Goal: Task Accomplishment & Management: Manage account settings

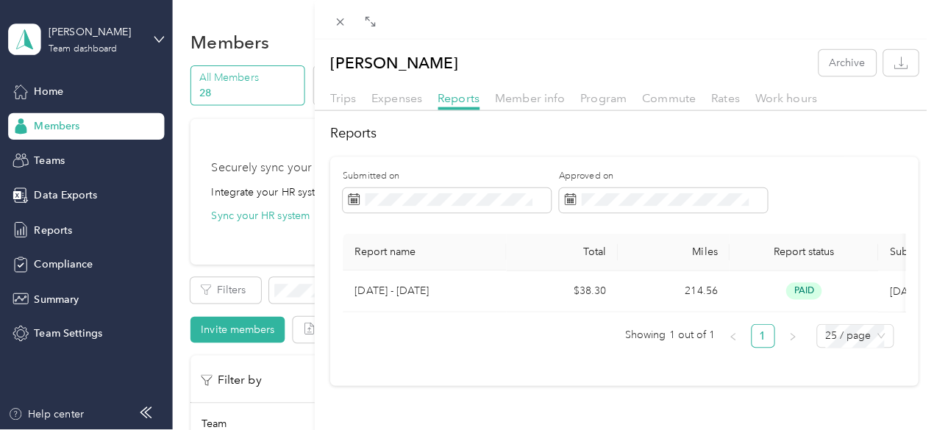
scroll to position [522, 0]
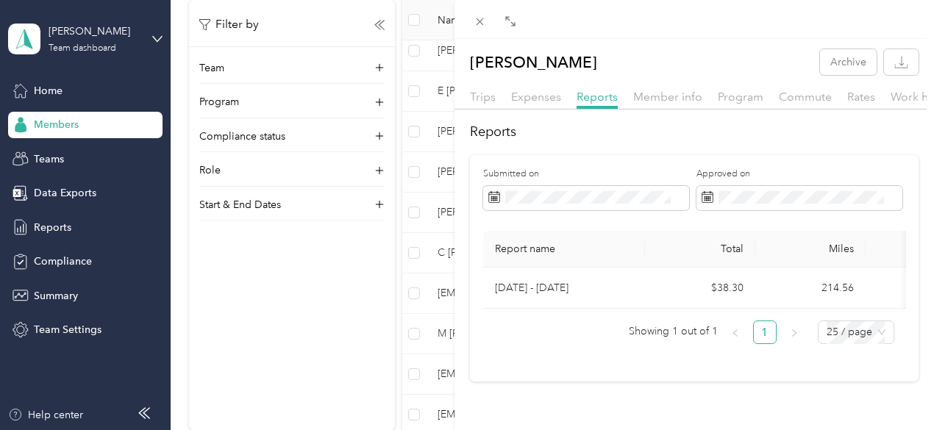
click at [46, 99] on div "[PERSON_NAME] Archive Trips Expenses Reports Member info Program Commute Rates …" at bounding box center [467, 215] width 934 height 430
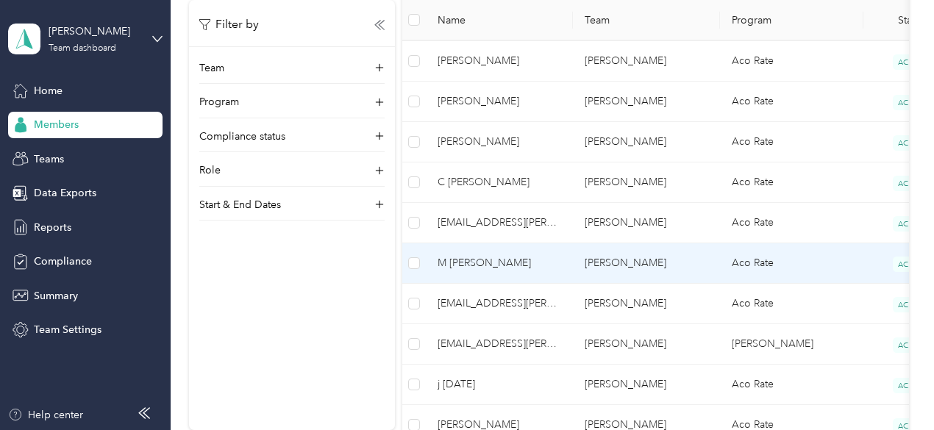
scroll to position [593, 0]
click at [473, 273] on td "M [PERSON_NAME]" at bounding box center [499, 263] width 147 height 40
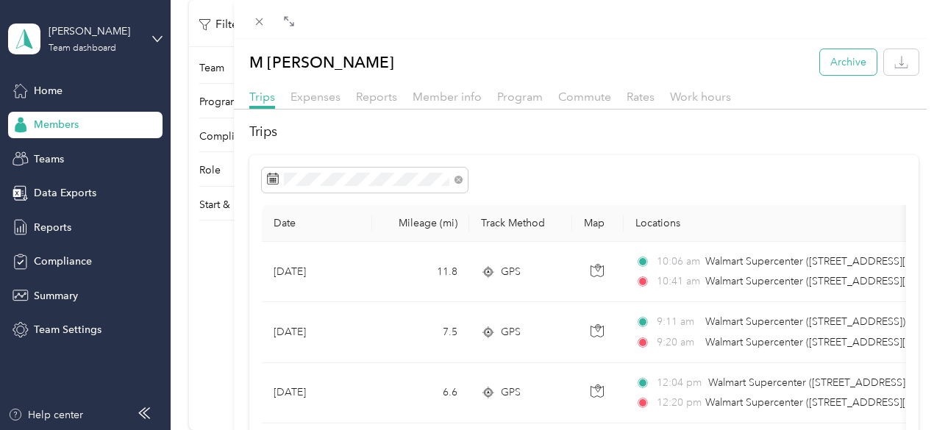
click at [848, 65] on button "Archive" at bounding box center [848, 62] width 57 height 26
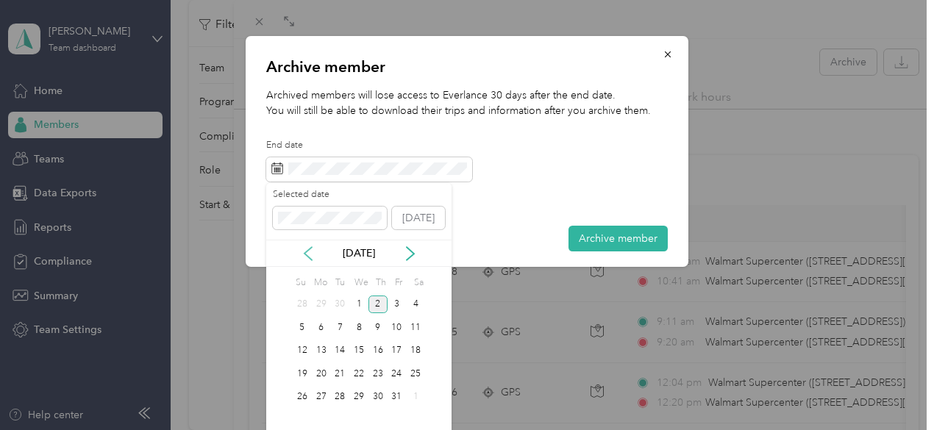
click at [304, 255] on icon at bounding box center [308, 253] width 15 height 15
click at [325, 346] on div "15" at bounding box center [321, 351] width 19 height 18
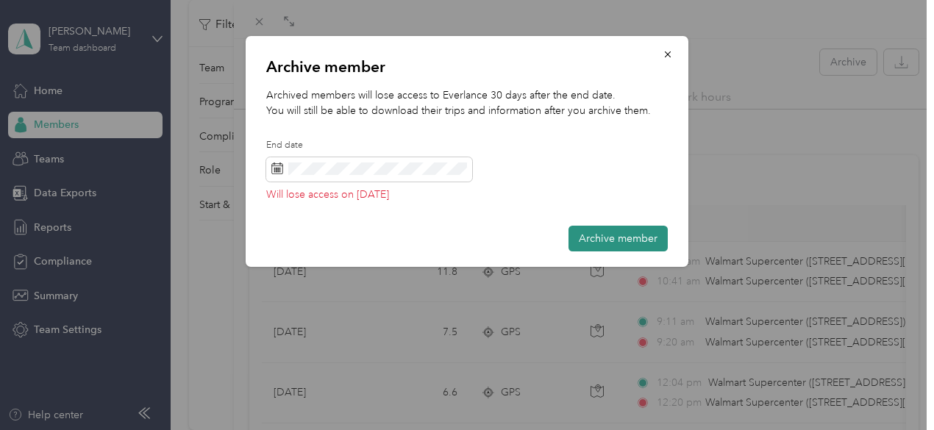
click at [605, 232] on button "Archive member" at bounding box center [617, 239] width 99 height 26
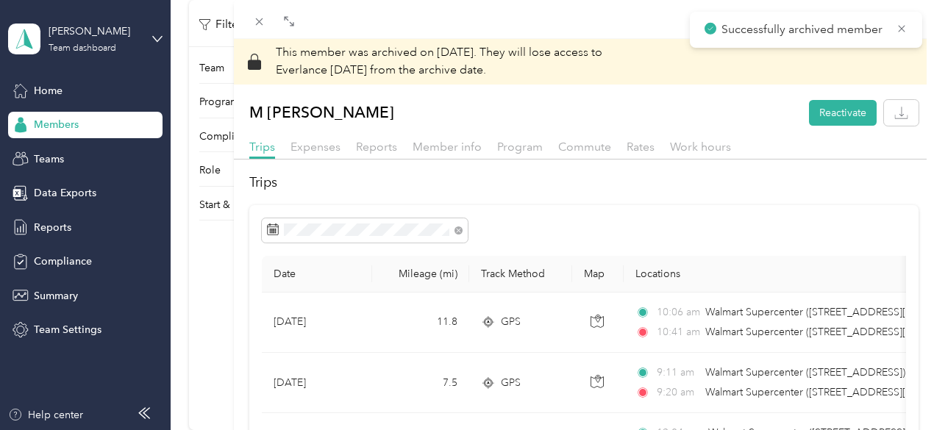
click at [357, 329] on div "This member was archived on [DATE] . They will lose access to Everlance [DATE] …" at bounding box center [467, 215] width 934 height 430
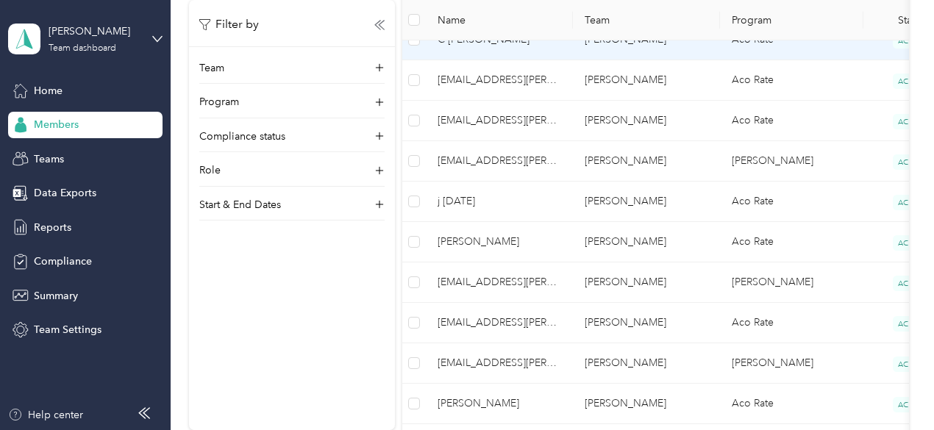
scroll to position [737, 0]
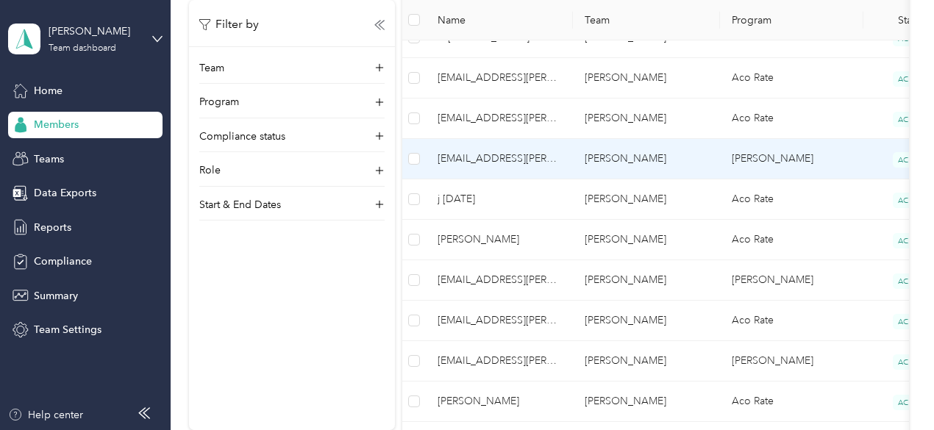
click at [659, 163] on td "[PERSON_NAME]" at bounding box center [646, 159] width 147 height 40
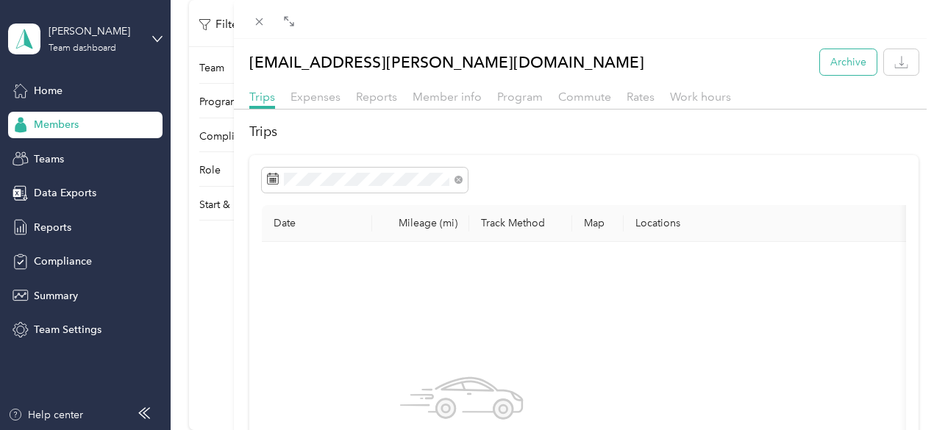
click at [848, 60] on button "Archive" at bounding box center [848, 62] width 57 height 26
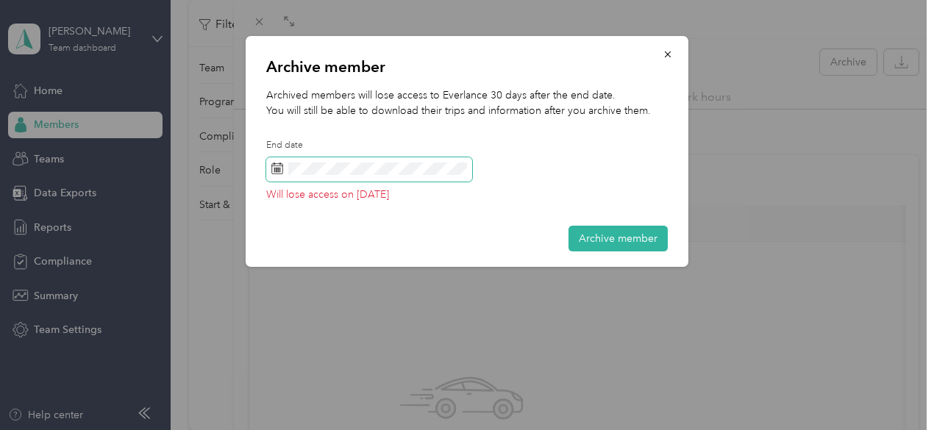
click at [362, 176] on span at bounding box center [369, 169] width 206 height 25
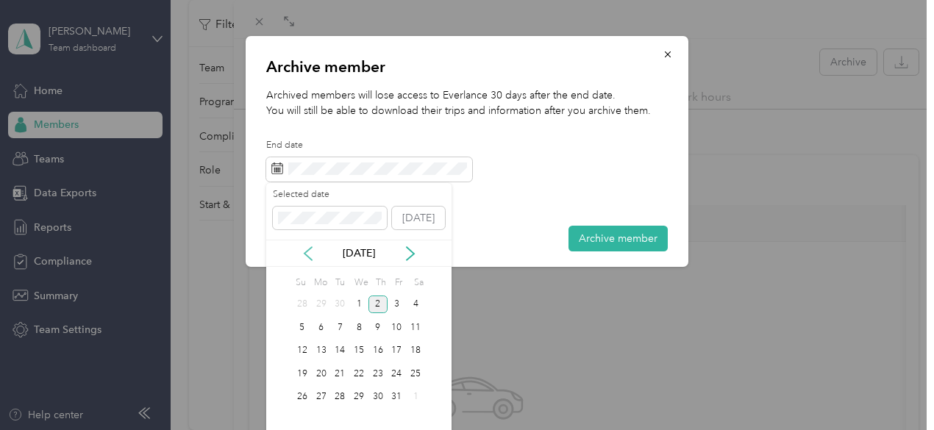
click at [307, 257] on icon at bounding box center [308, 253] width 15 height 15
click at [362, 329] on div "10" at bounding box center [358, 327] width 19 height 18
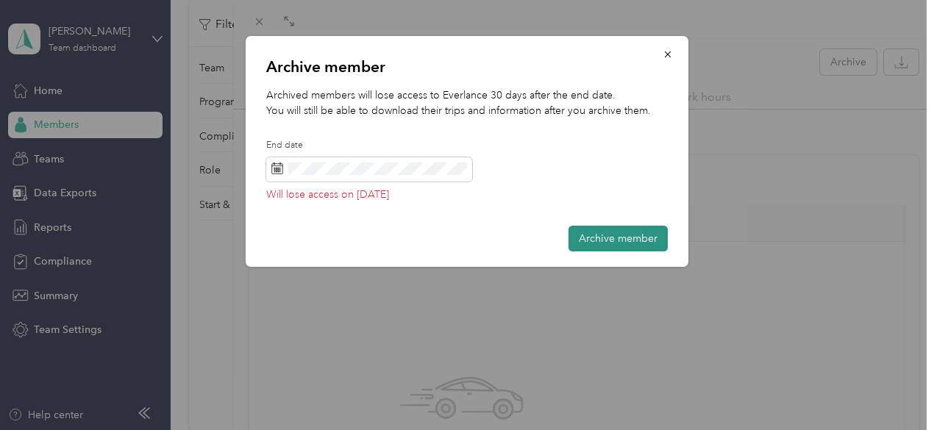
click at [614, 236] on button "Archive member" at bounding box center [617, 239] width 99 height 26
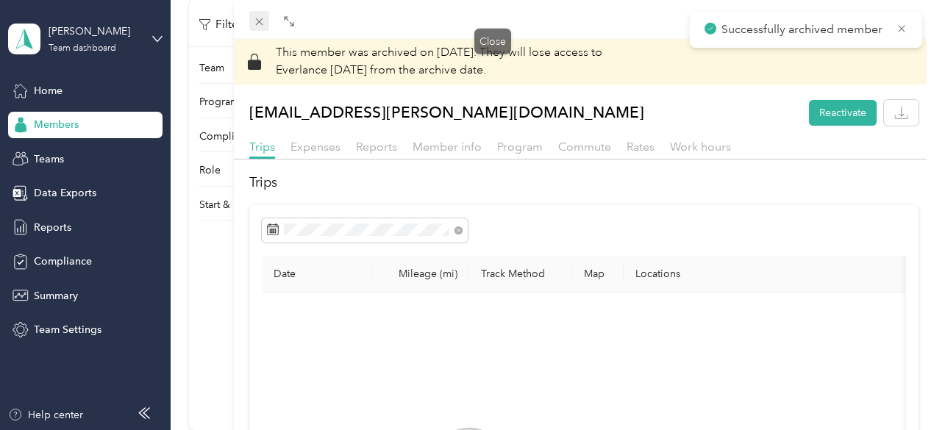
click at [265, 27] on icon at bounding box center [259, 21] width 12 height 12
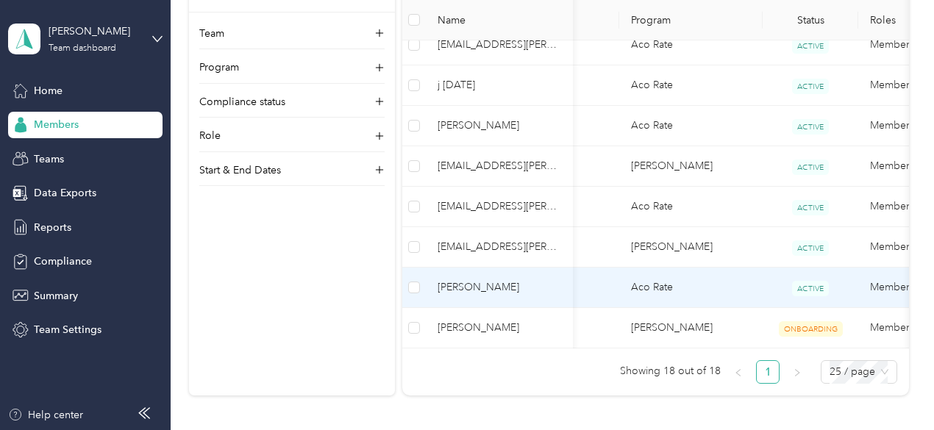
scroll to position [0, 103]
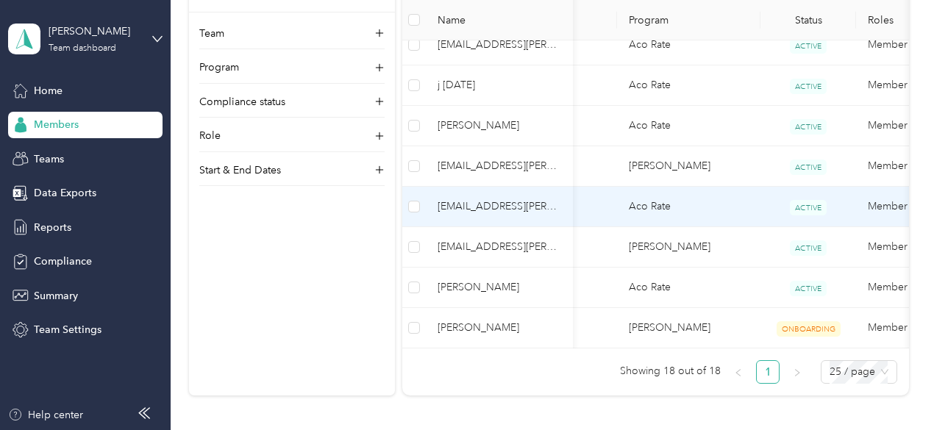
click at [632, 210] on td "Aco Rate" at bounding box center [688, 207] width 143 height 40
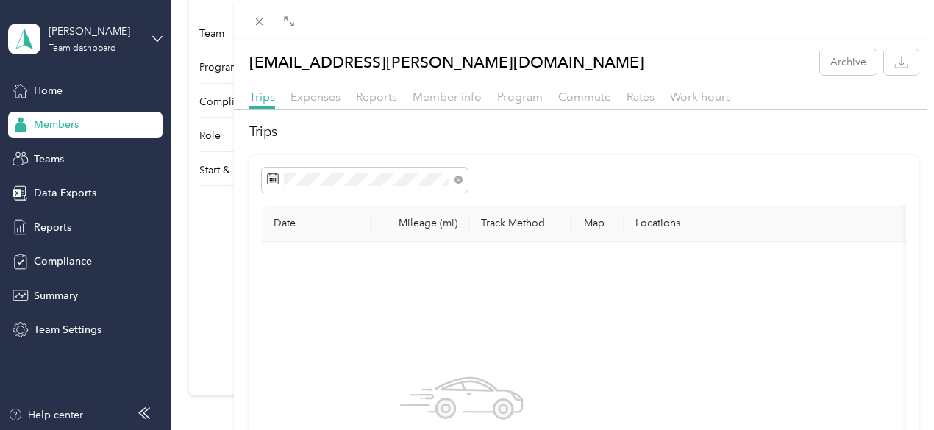
click at [397, 104] on div "Reports" at bounding box center [376, 97] width 41 height 18
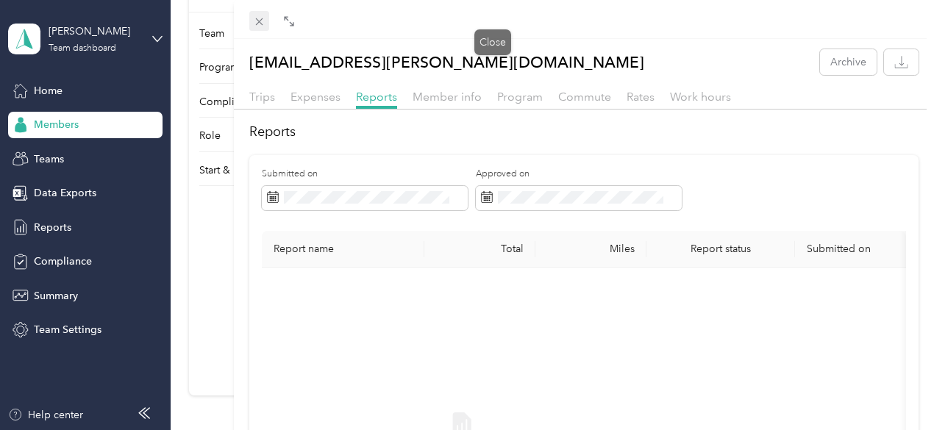
click at [265, 24] on icon at bounding box center [259, 21] width 12 height 12
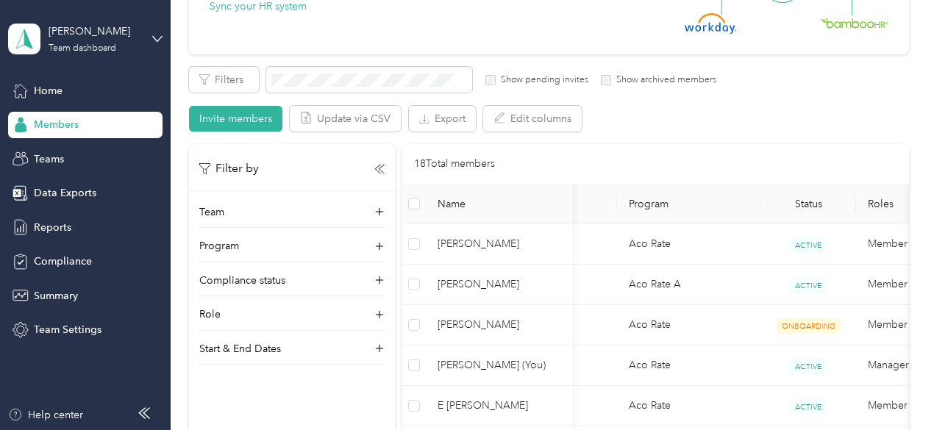
scroll to position [207, 0]
